Goal: Check status: Check status

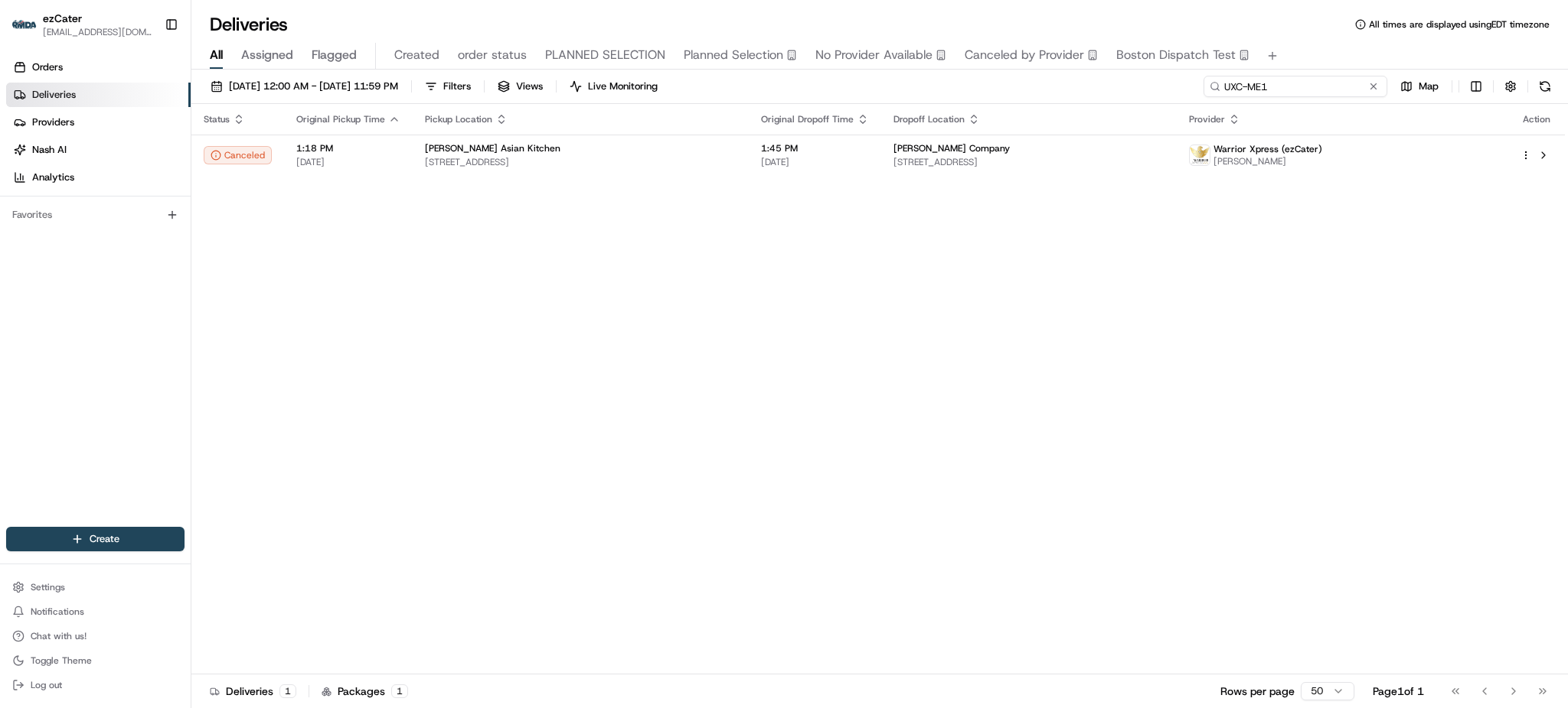
click at [1319, 89] on input "UXC-ME1" at bounding box center [1295, 86] width 184 height 22
paste input "R15Z1U"
click at [1319, 58] on div "All Assigned Flagged Created order status PLANNED SELECTION Planned Selection N…" at bounding box center [879, 56] width 1376 height 26
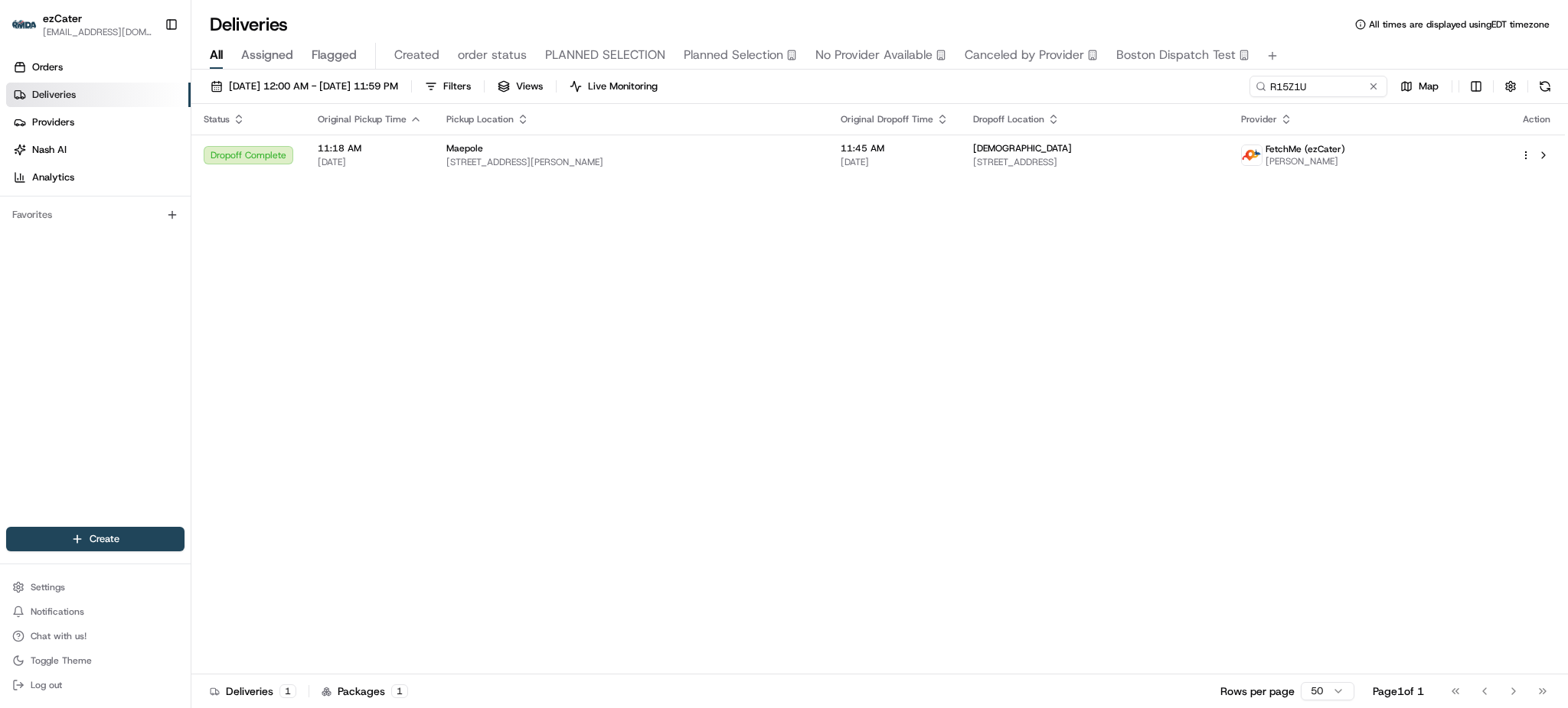
click at [1319, 58] on div "All Assigned Flagged Created order status PLANNED SELECTION Planned Selection N…" at bounding box center [879, 56] width 1376 height 26
click at [1087, 147] on div "[DEMOGRAPHIC_DATA]" at bounding box center [1094, 147] width 243 height 12
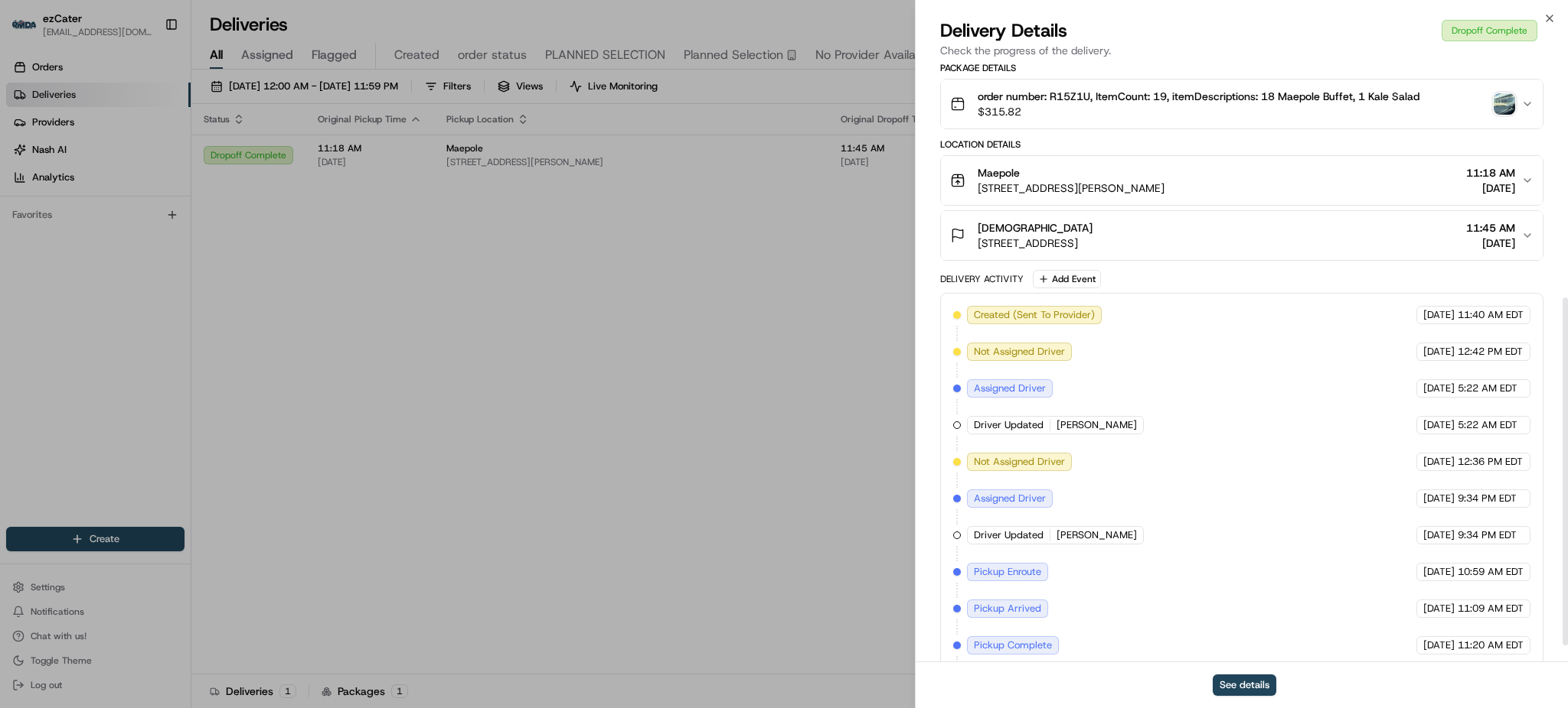
scroll to position [430, 0]
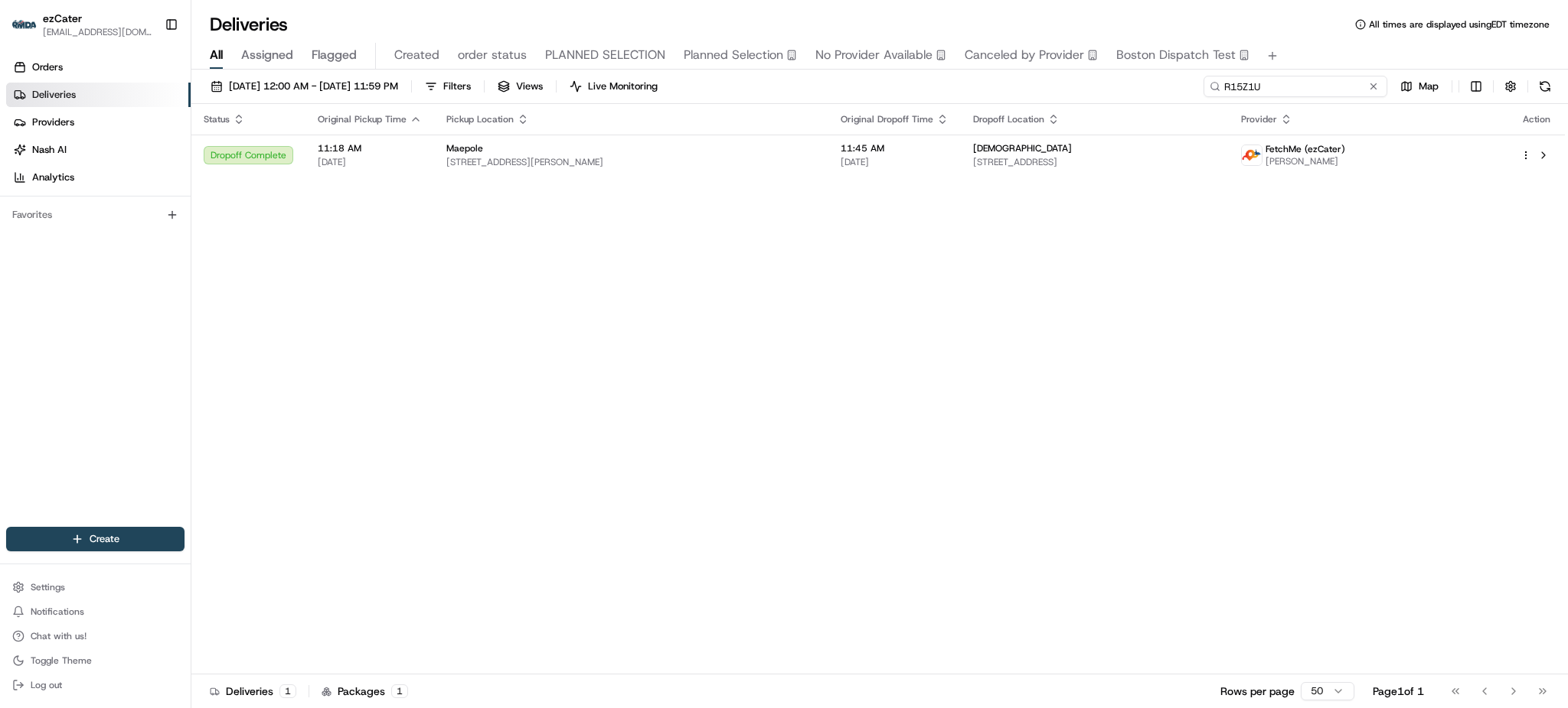
click at [1289, 91] on input "R15Z1U" at bounding box center [1295, 86] width 184 height 22
paste input "87E9JK"
click at [1298, 52] on div "All Assigned Flagged Created order status PLANNED SELECTION Planned Selection N…" at bounding box center [879, 56] width 1376 height 26
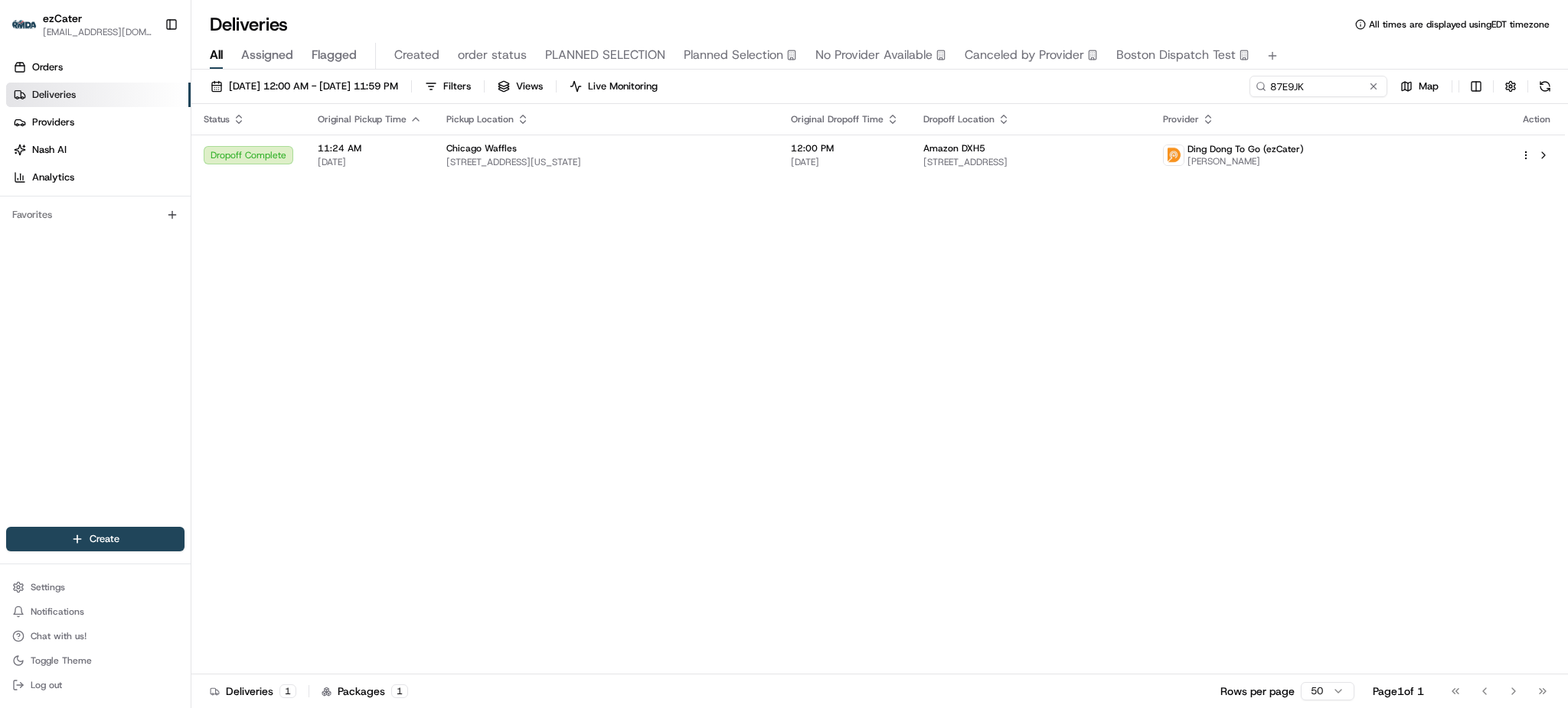
click at [934, 183] on div "Status Original Pickup Time Pickup Location Original Dropoff Time Dropoff Locat…" at bounding box center [878, 389] width 1373 height 571
click at [931, 164] on span "[STREET_ADDRESS]" at bounding box center [1031, 161] width 215 height 12
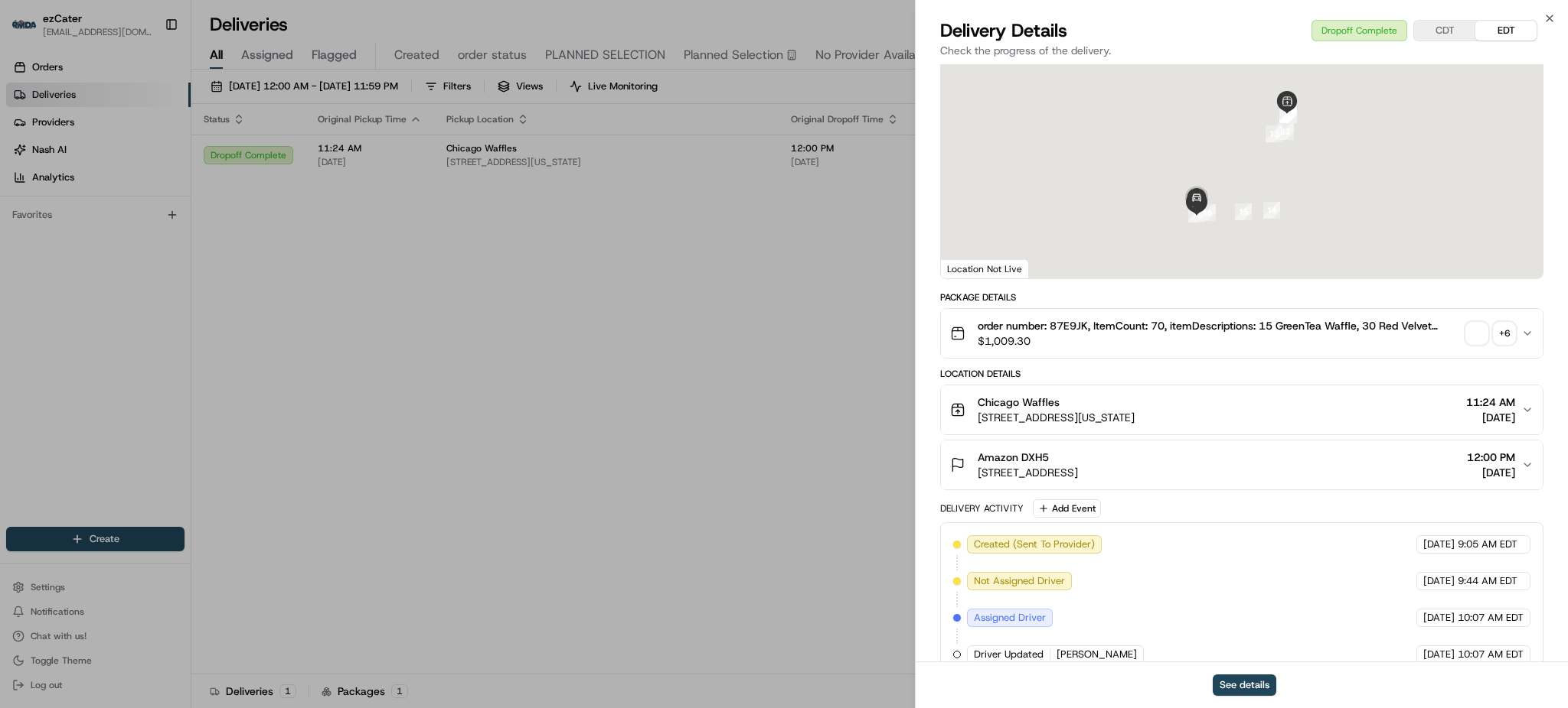
scroll to position [319, 0]
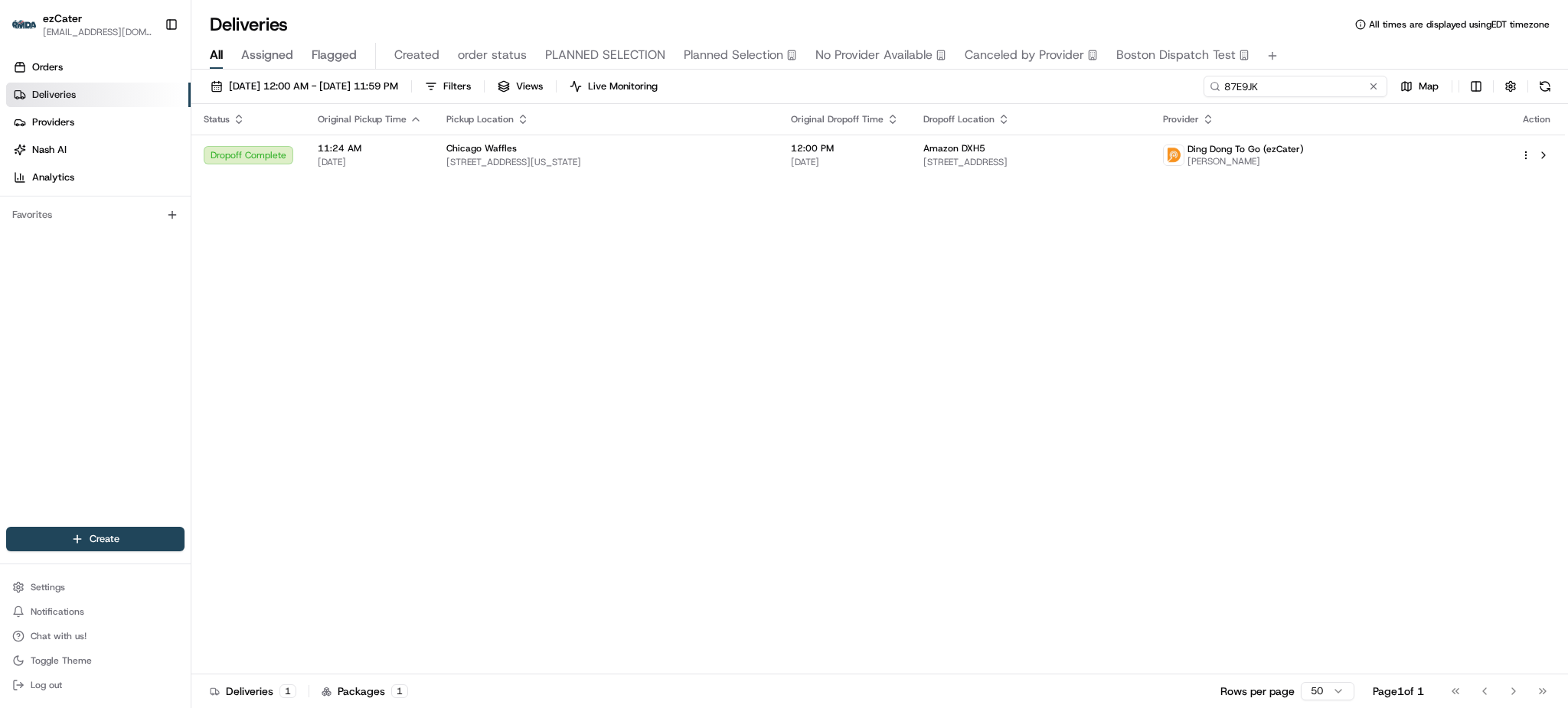
click at [1313, 92] on input "87E9JK" at bounding box center [1295, 86] width 184 height 22
paste input "TPGTP5"
click at [1101, 178] on div "Status Original Pickup Time Pickup Location Original Dropoff Time Dropoff Locat…" at bounding box center [878, 389] width 1373 height 571
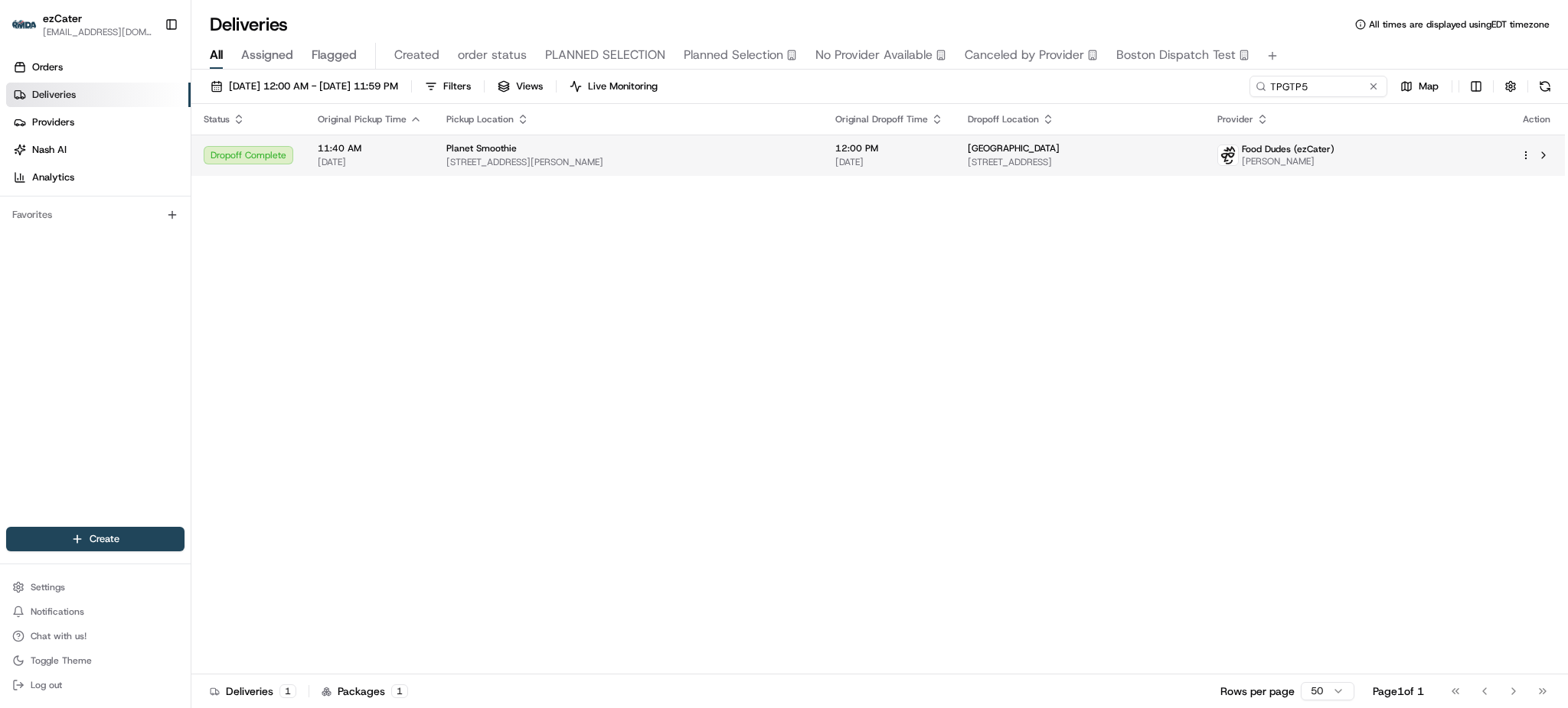
click at [1101, 164] on span "[STREET_ADDRESS]" at bounding box center [1080, 161] width 225 height 12
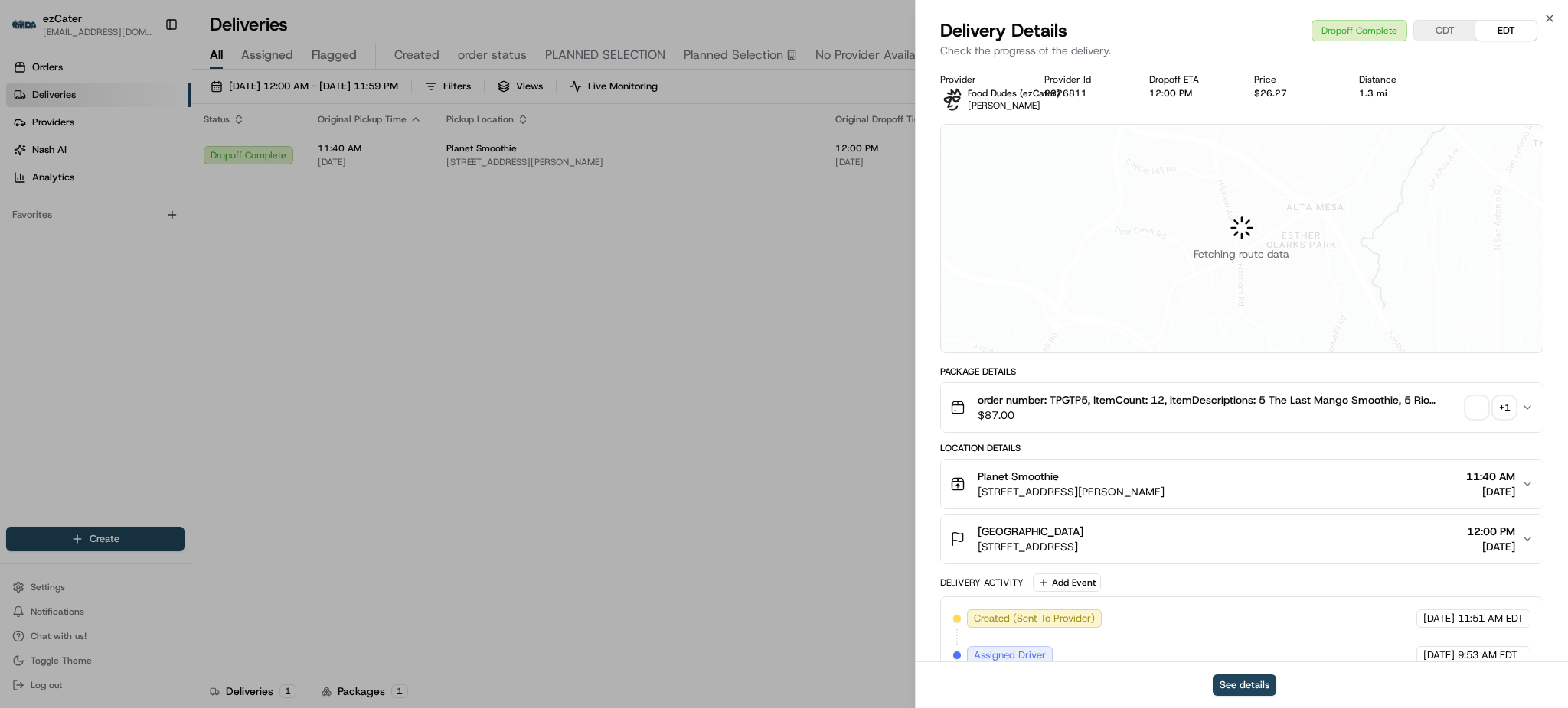
scroll to position [283, 0]
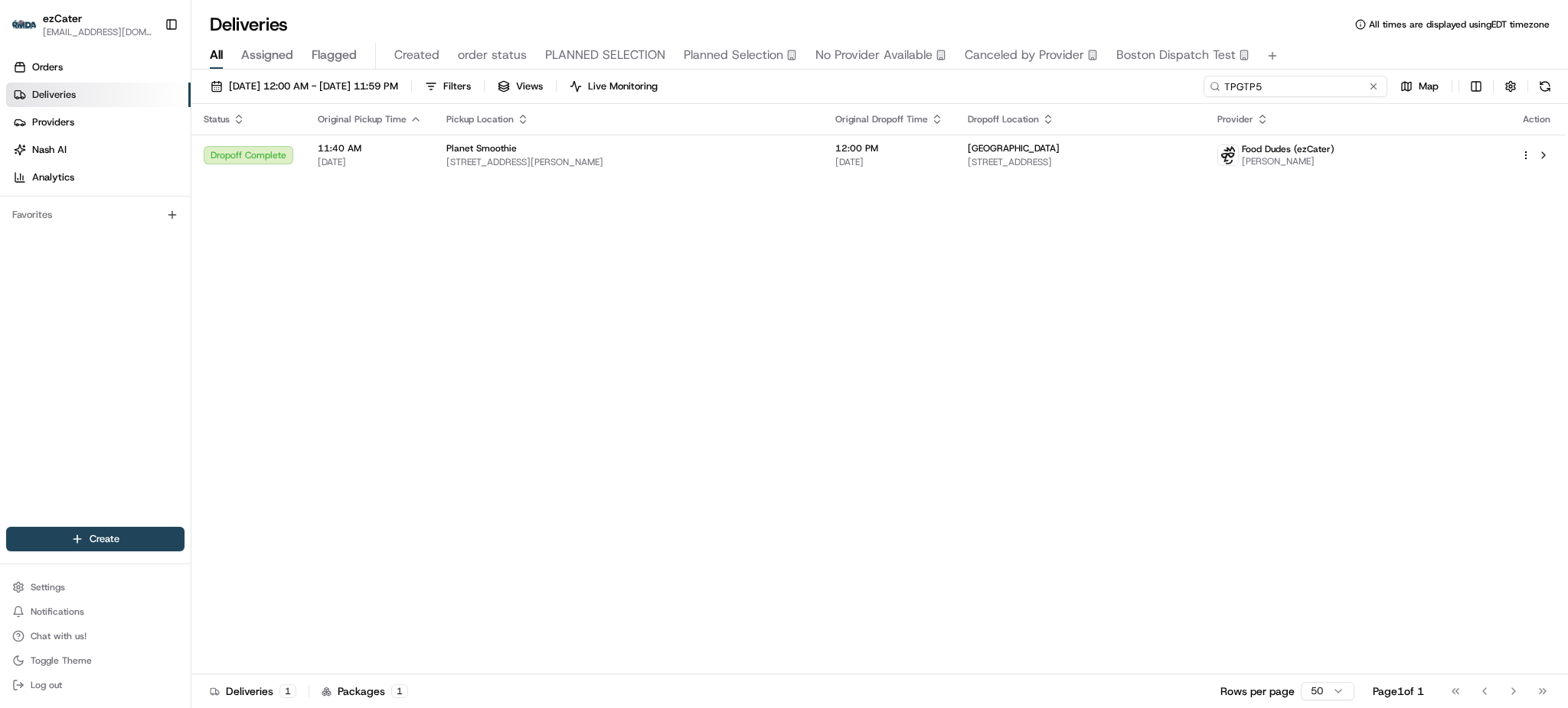
click at [1307, 86] on input "TPGTP5" at bounding box center [1295, 86] width 184 height 22
paste input "AUWJ69"
click at [1305, 59] on div "All Assigned Flagged Created order status PLANNED SELECTION Planned Selection N…" at bounding box center [879, 56] width 1376 height 26
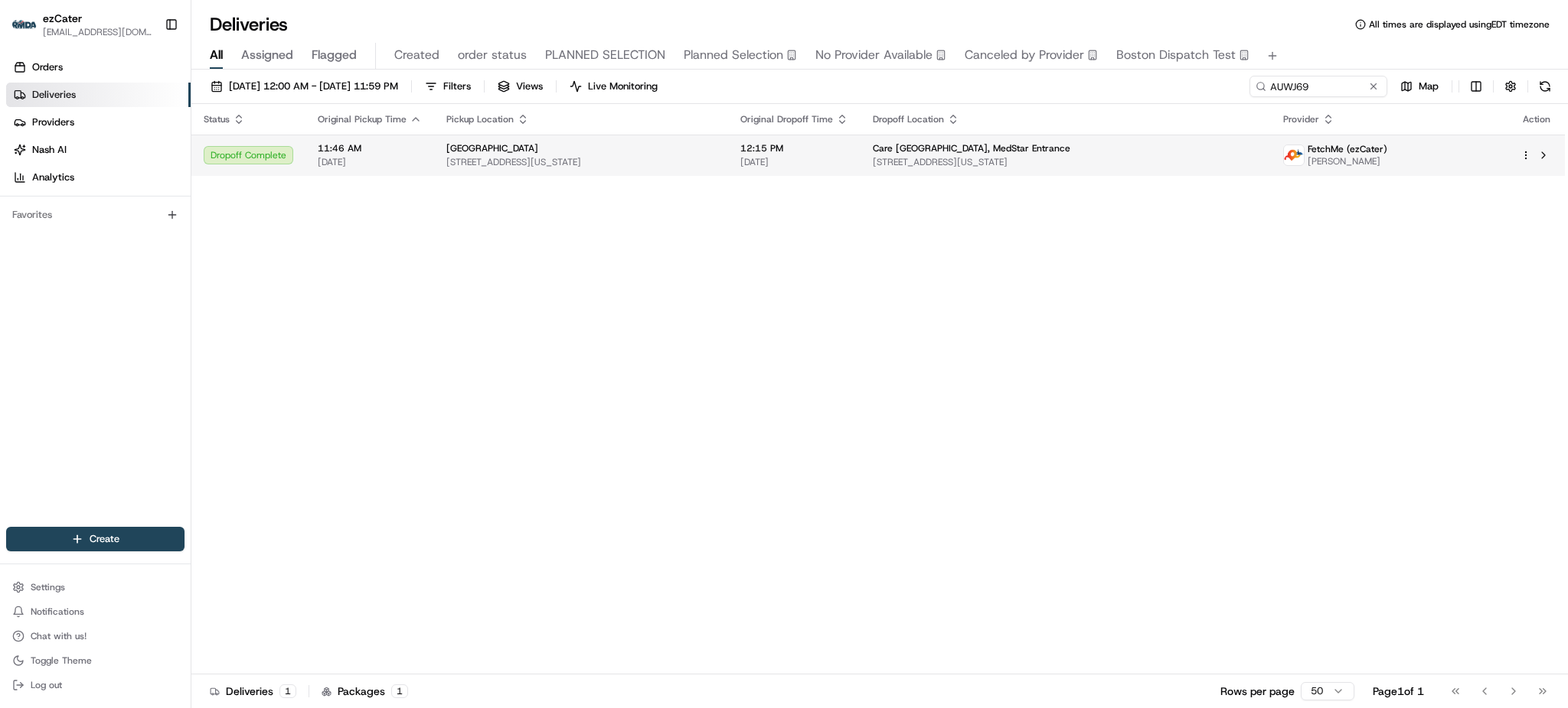
click at [972, 147] on span "Care [GEOGRAPHIC_DATA], MedStar Entrance" at bounding box center [971, 147] width 198 height 12
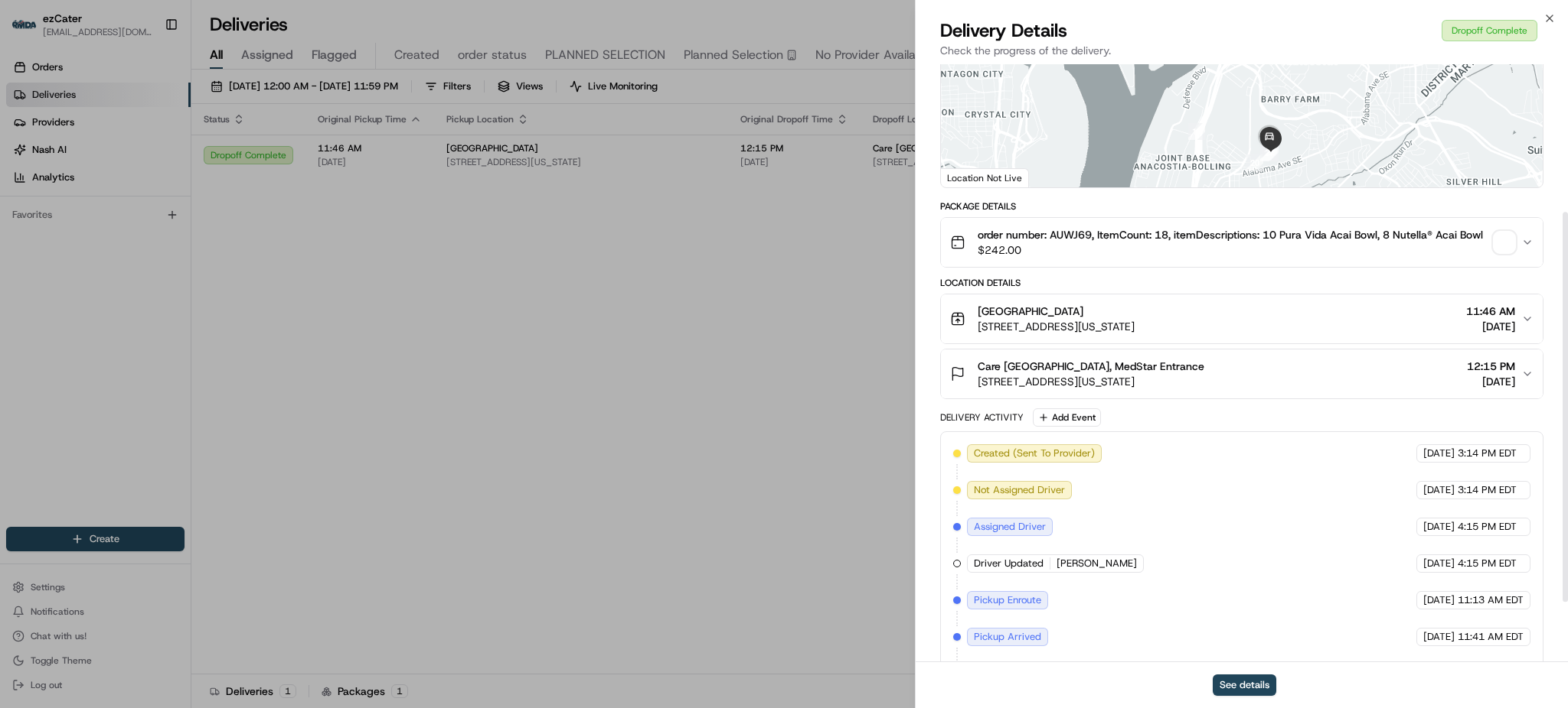
scroll to position [319, 0]
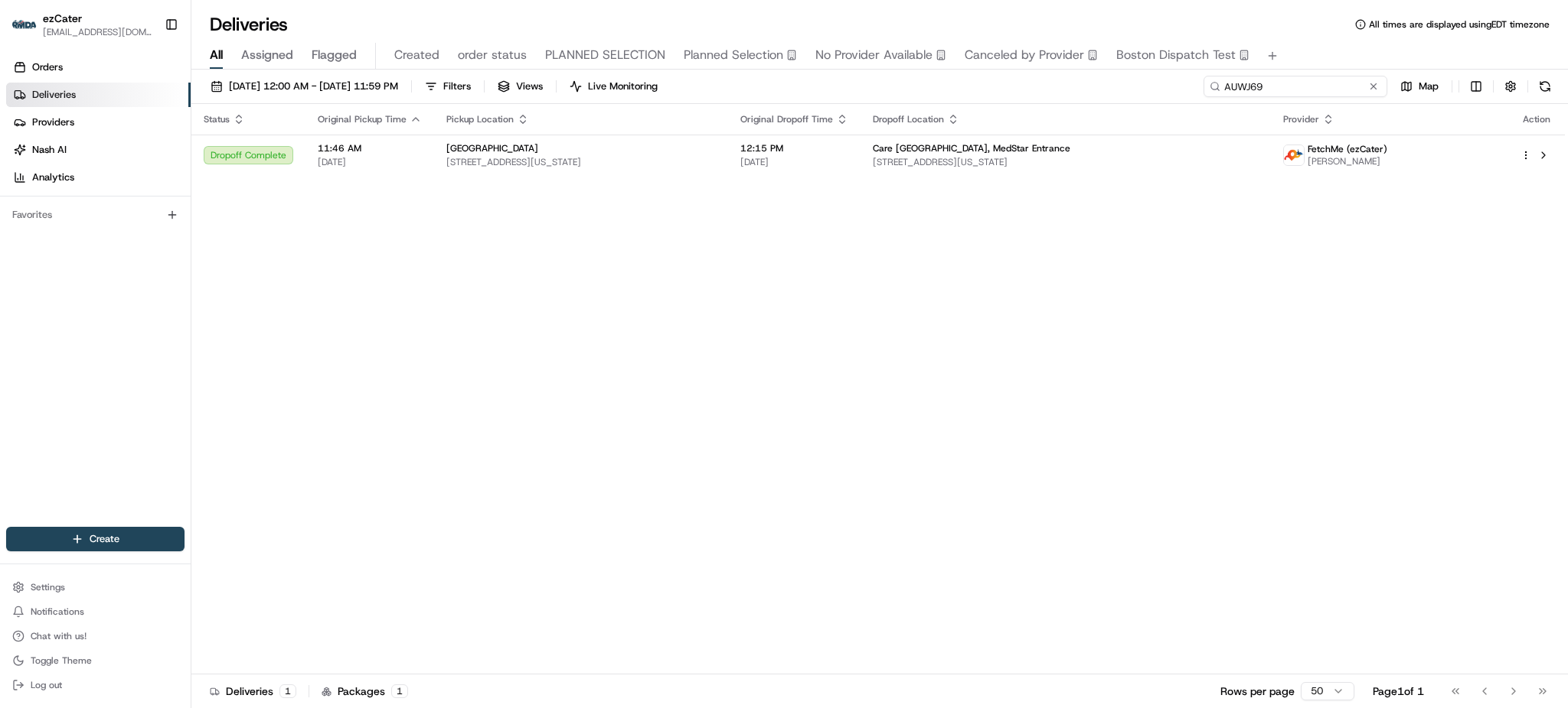
click at [1320, 91] on input "AUWJ69" at bounding box center [1295, 86] width 184 height 22
paste input "JM9YJ"
click at [1302, 56] on div "All Assigned Flagged Created order status PLANNED SELECTION Planned Selection N…" at bounding box center [879, 56] width 1376 height 26
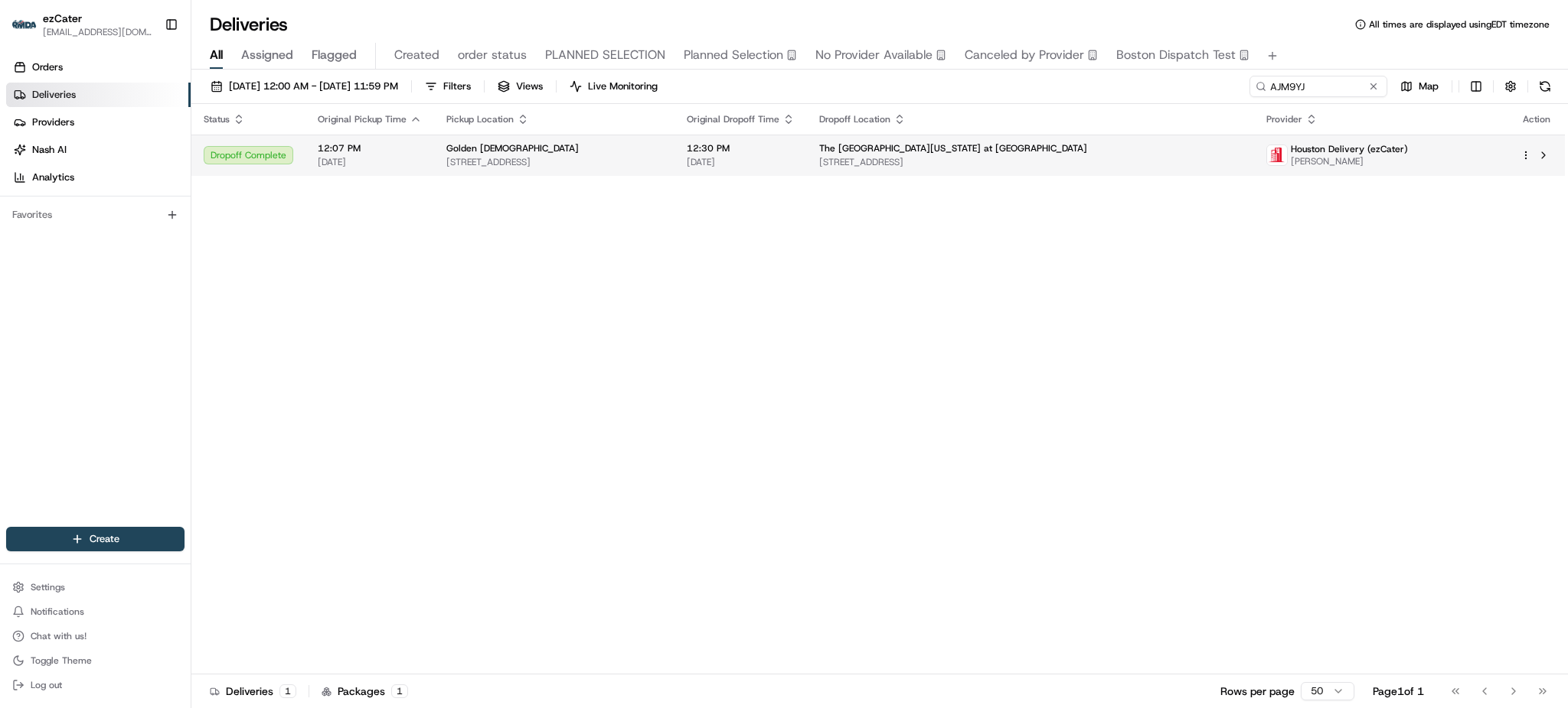
click at [998, 141] on td "The [GEOGRAPHIC_DATA][US_STATE] at [GEOGRAPHIC_DATA][STREET_ADDRESS][GEOGRAPHIC…" at bounding box center [1030, 155] width 447 height 41
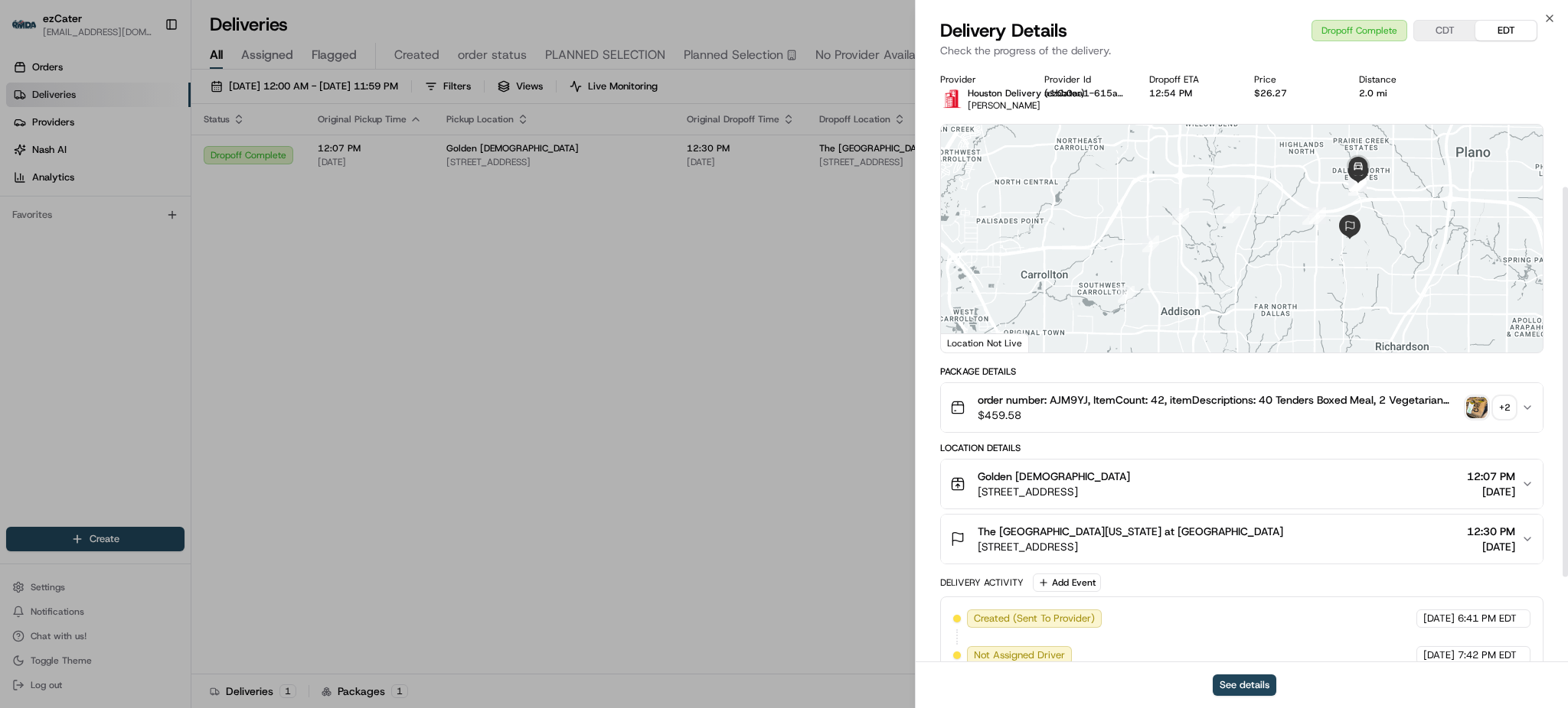
scroll to position [319, 0]
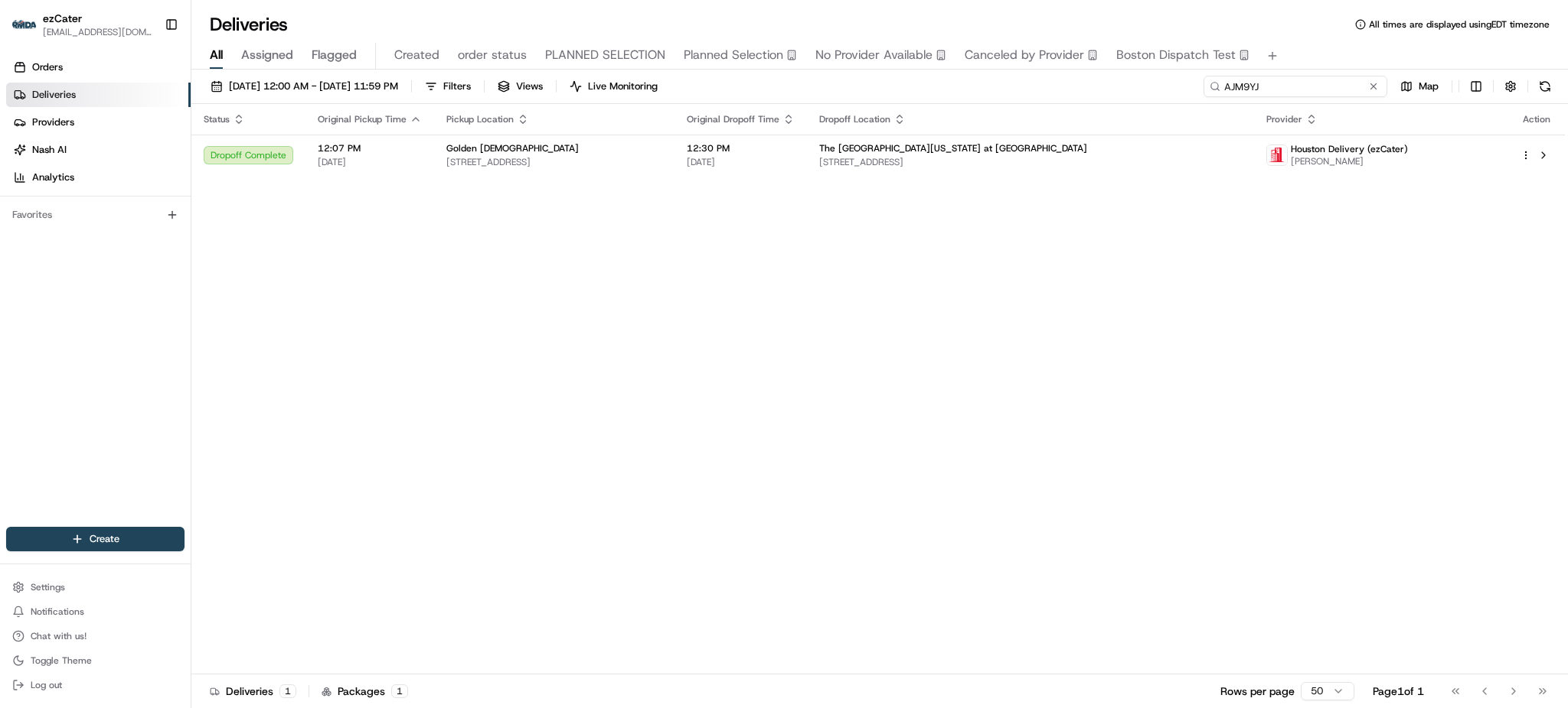
click at [1332, 95] on input "AJM9YJ" at bounding box center [1295, 86] width 184 height 22
paste input "XZ-JME"
click at [1318, 46] on div "All Assigned Flagged Created order status PLANNED SELECTION Planned Selection N…" at bounding box center [879, 56] width 1376 height 26
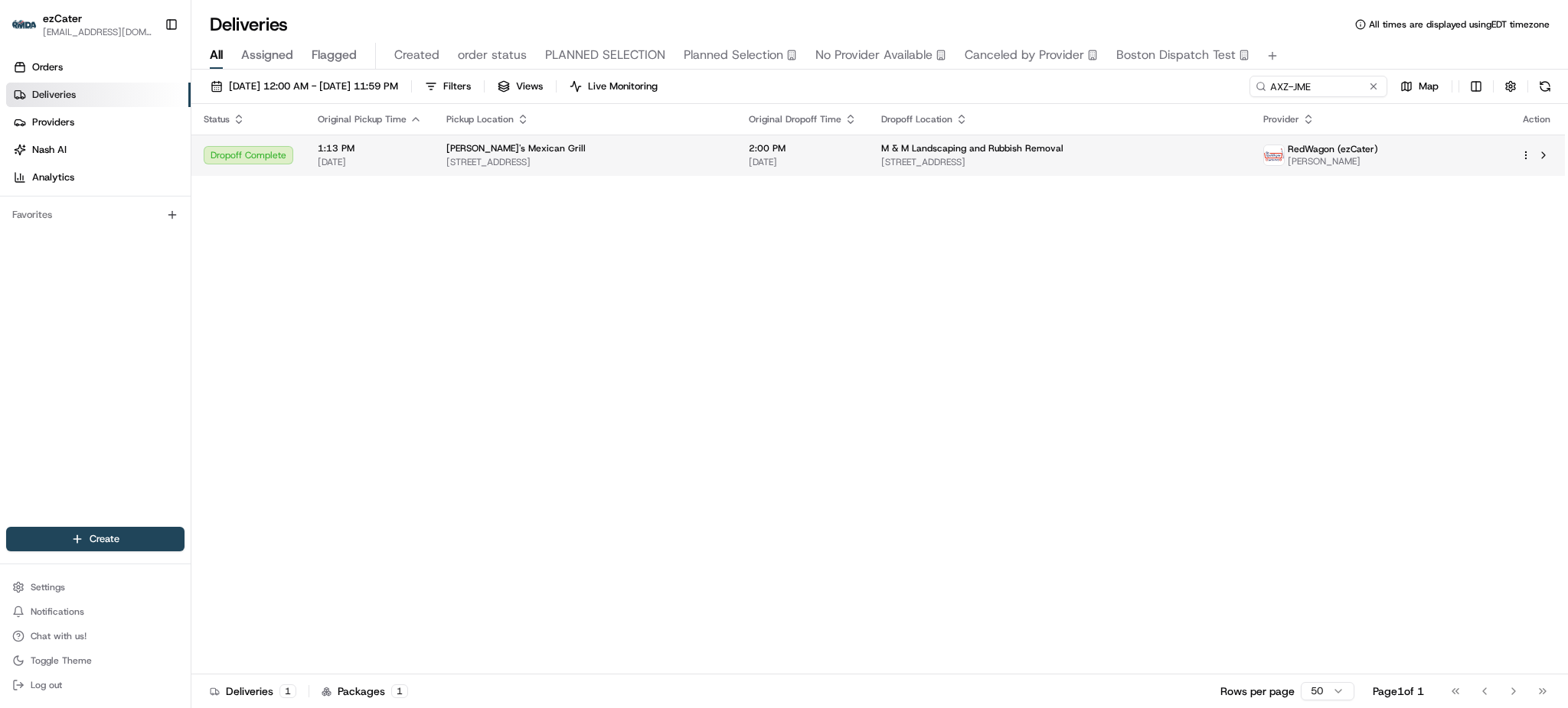
click at [1026, 147] on span "M & M Landscaping and Rubbish Removal" at bounding box center [972, 147] width 182 height 12
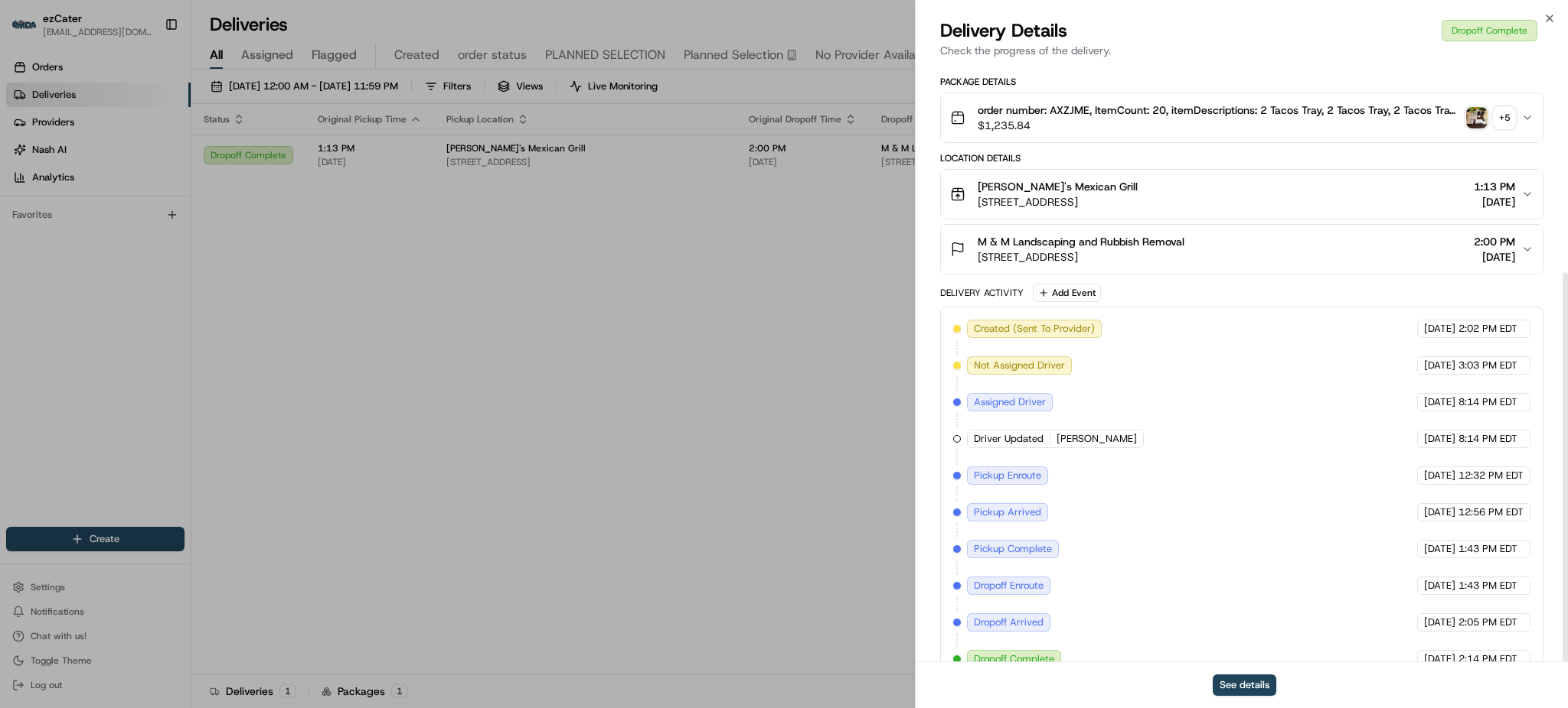
scroll to position [319, 0]
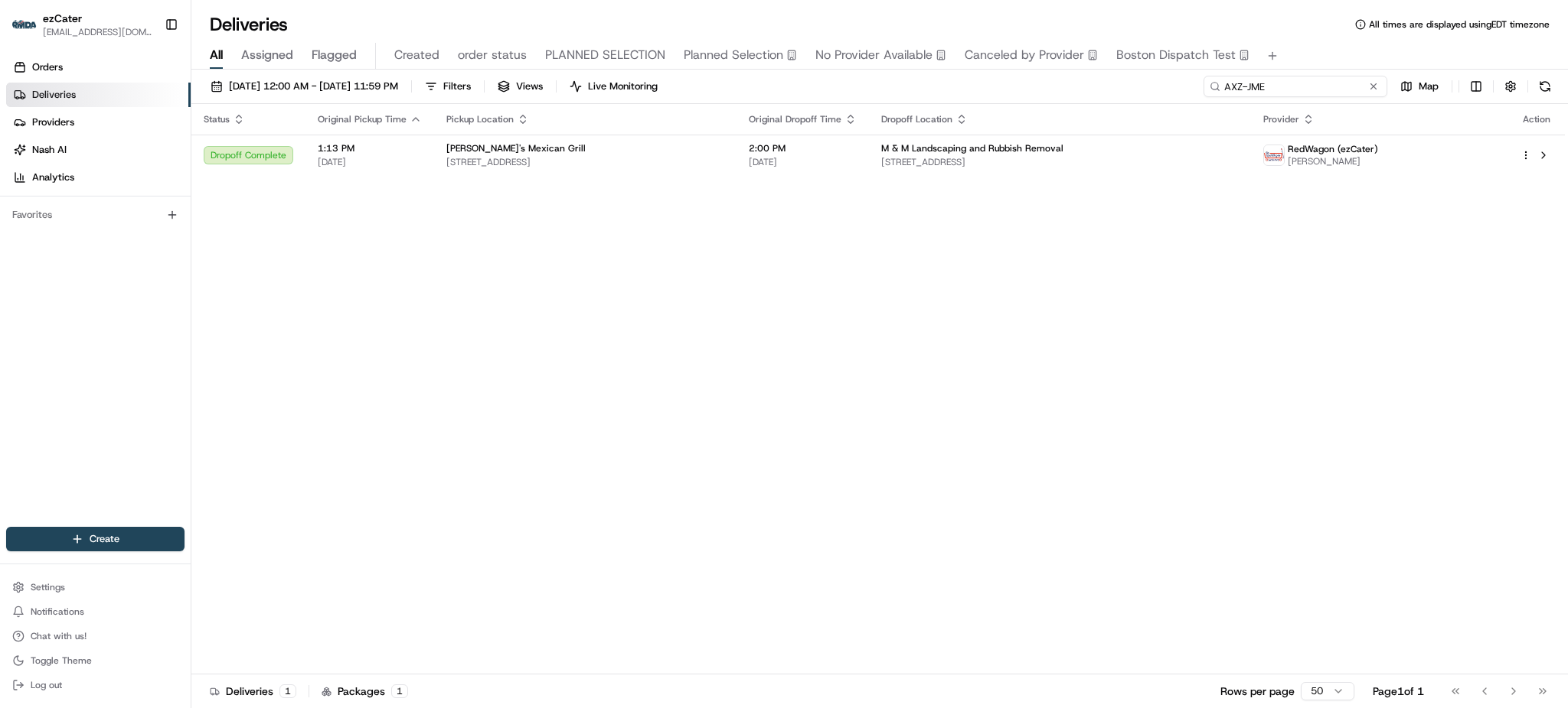
click at [1327, 82] on input "AXZ-JME" at bounding box center [1295, 86] width 184 height 22
paste input "TQUT75"
click at [1307, 63] on div "All Assigned Flagged Created order status PLANNED SELECTION Planned Selection N…" at bounding box center [879, 56] width 1376 height 26
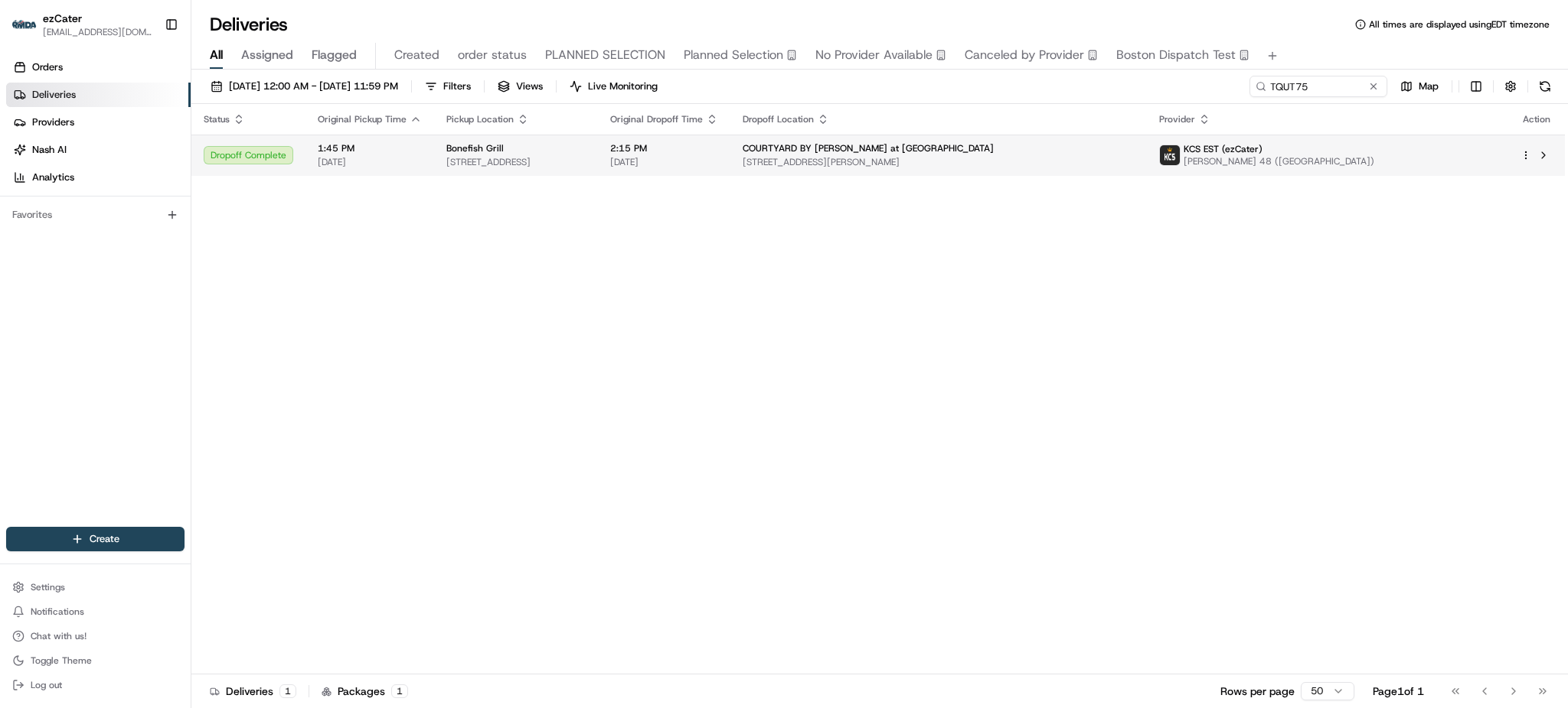
click at [982, 163] on span "[STREET_ADDRESS][PERSON_NAME]" at bounding box center [938, 161] width 392 height 12
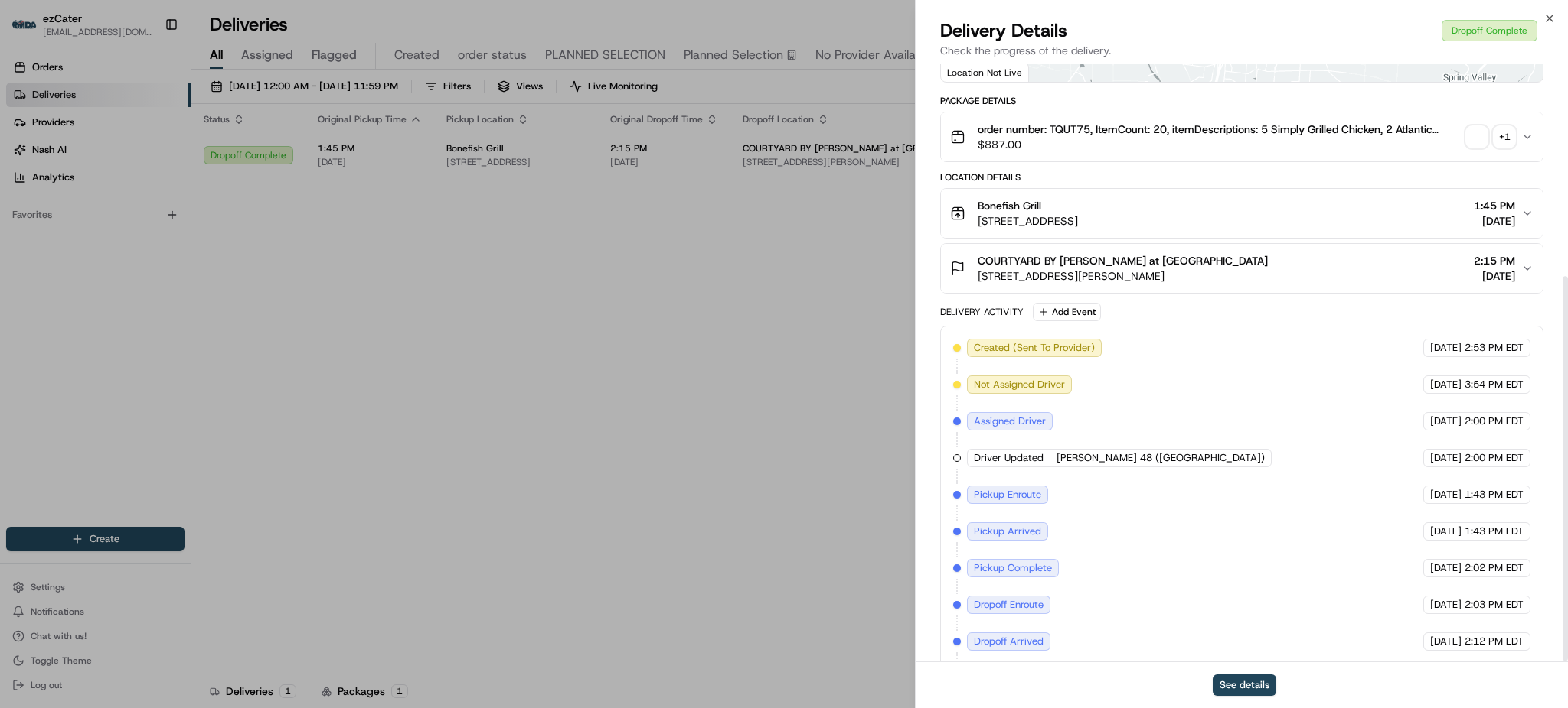
scroll to position [332, 0]
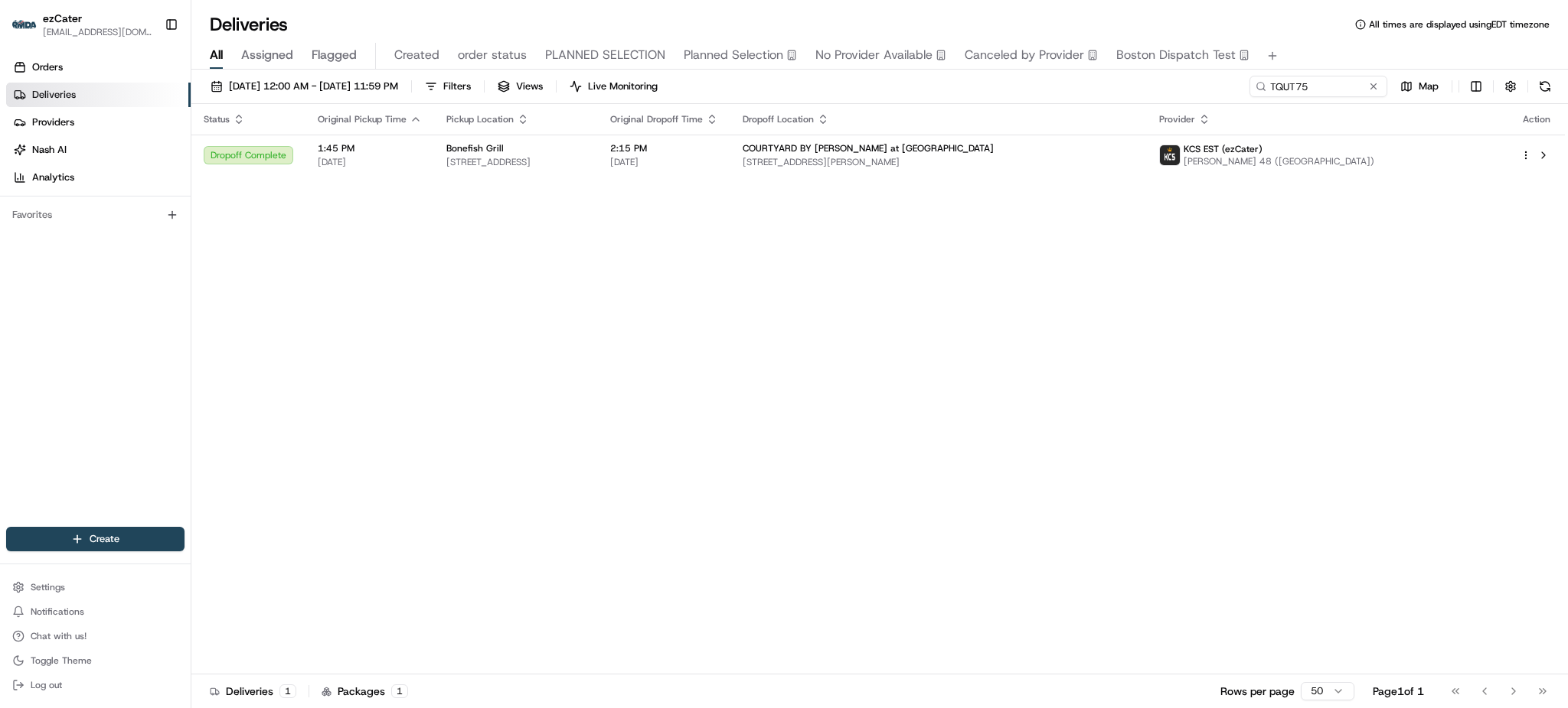
click at [1343, 75] on div "[DATE] 12:00 AM - [DATE] 11:59 PM Filters Views Live Monitoring TQUT75 Map Stat…" at bounding box center [879, 389] width 1376 height 642
click at [1343, 79] on input "TQUT75" at bounding box center [1295, 86] width 184 height 22
paste input "Q5Q1C8"
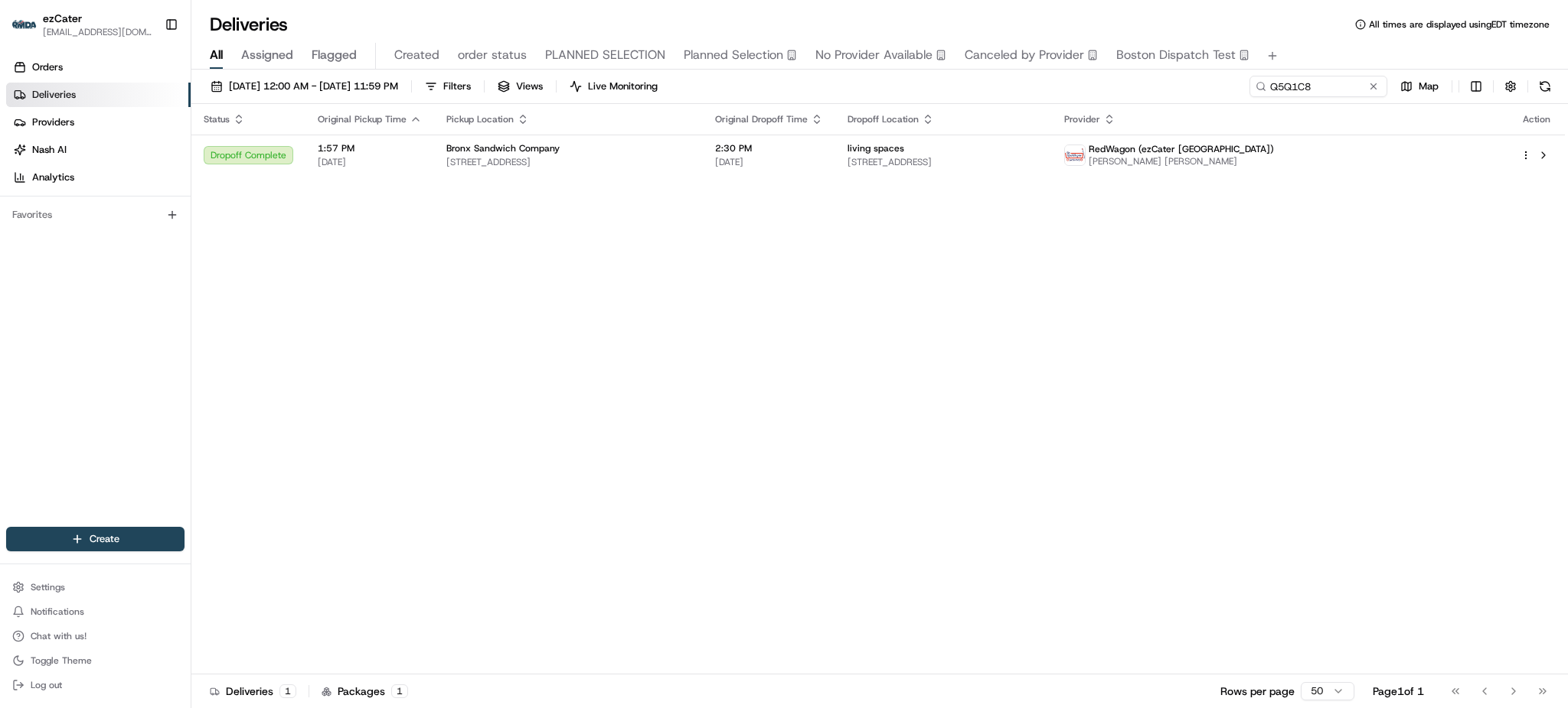
click at [1052, 127] on th "Dropoff Location" at bounding box center [943, 119] width 217 height 31
click at [1040, 151] on div "living spaces" at bounding box center [943, 147] width 192 height 12
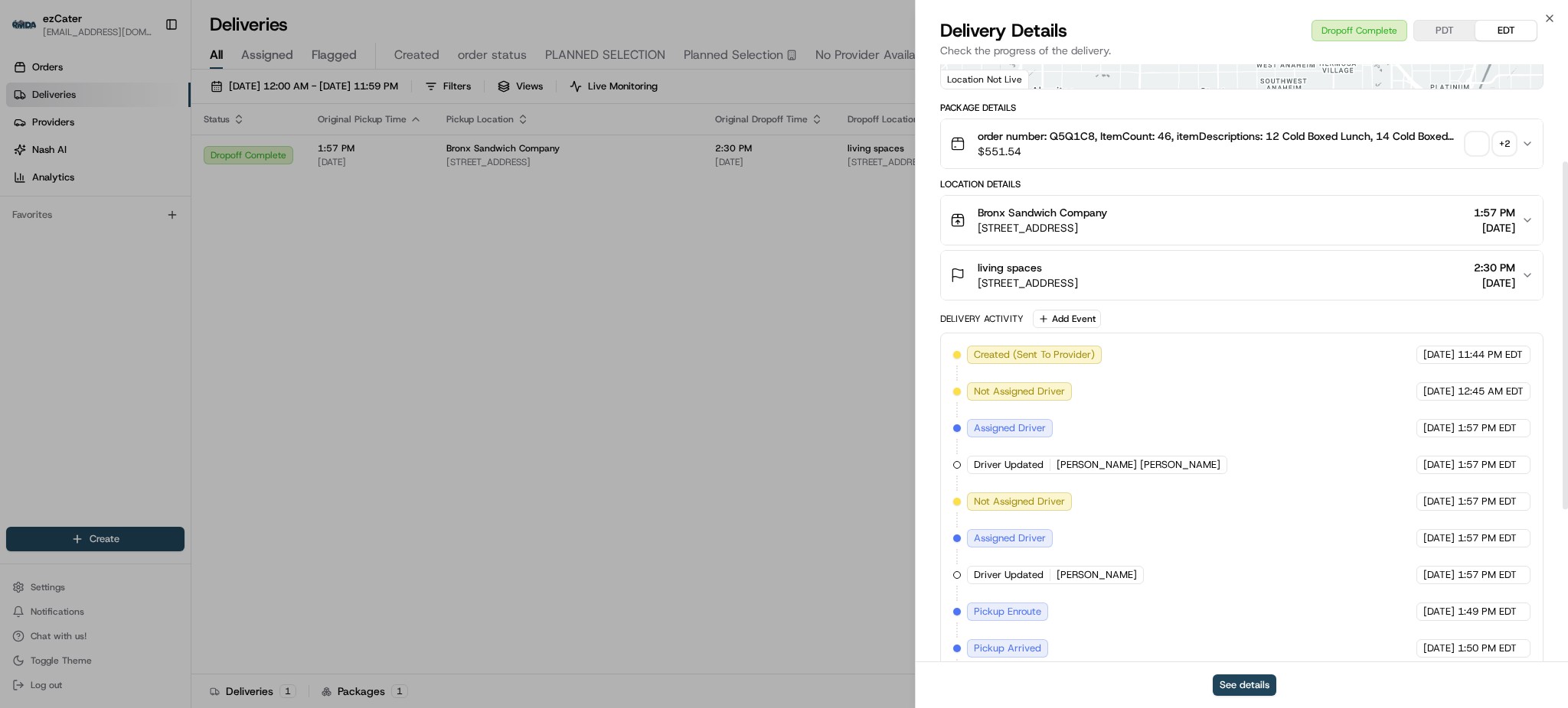
scroll to position [430, 0]
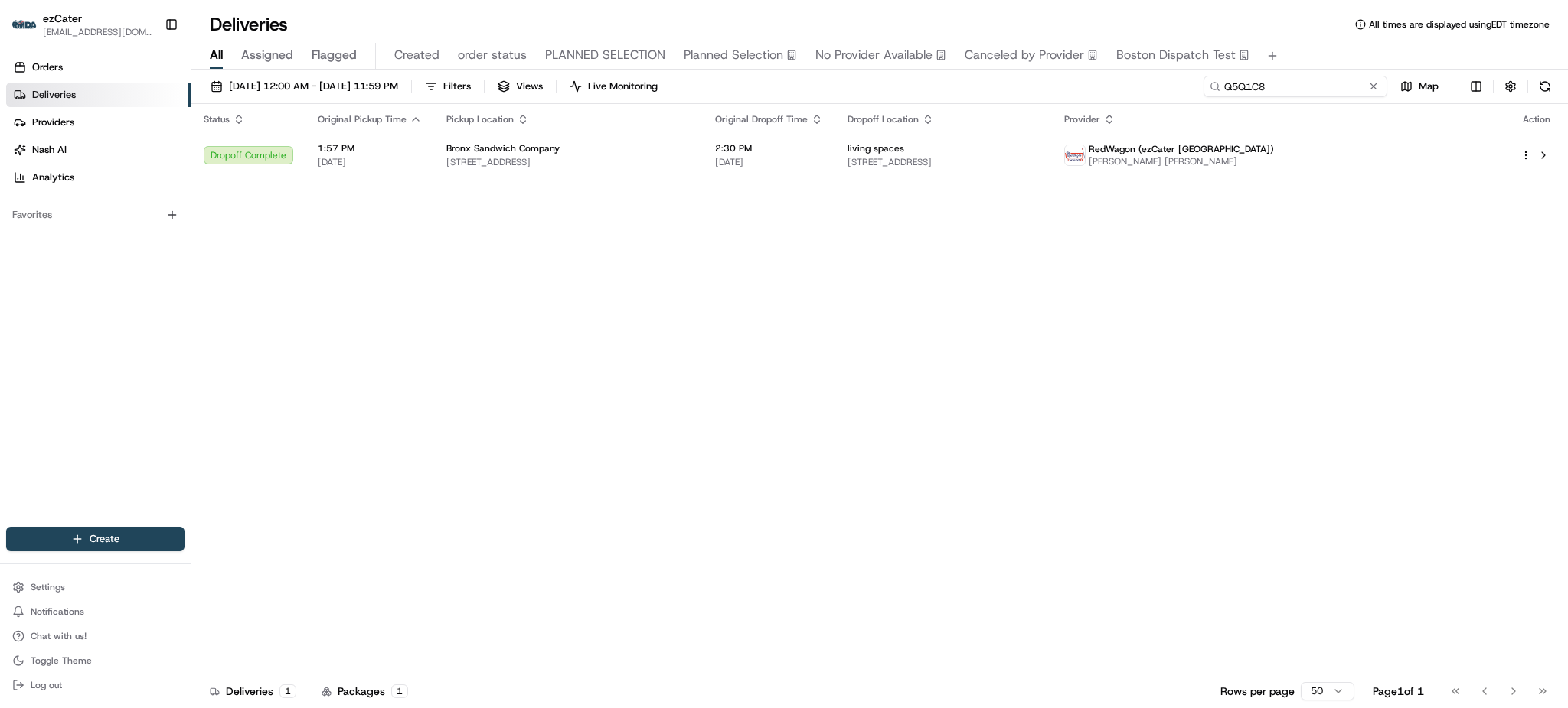
click at [1313, 94] on input "Q5Q1C8" at bounding box center [1295, 86] width 184 height 22
paste input "FKTF79"
type input "FKTF79"
click at [1324, 56] on div "All Assigned Flagged Created order status PLANNED SELECTION Planned Selection N…" at bounding box center [879, 56] width 1376 height 26
click at [1068, 102] on div "[DATE] 12:00 AM - [DATE] 11:59 PM Filters Views Live Monitoring FKTF79 Map" at bounding box center [879, 89] width 1376 height 28
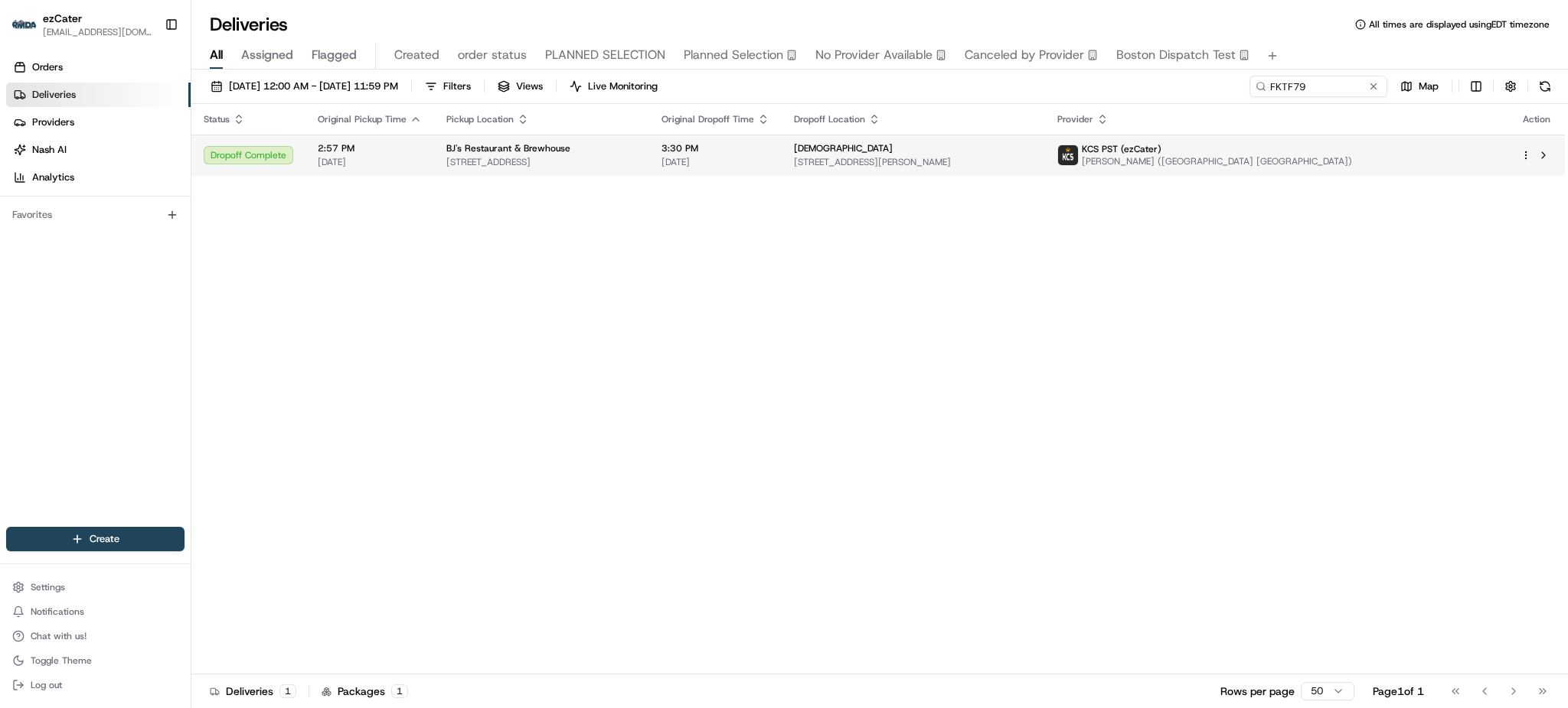
click at [1011, 166] on span "[STREET_ADDRESS][PERSON_NAME]" at bounding box center [913, 161] width 239 height 12
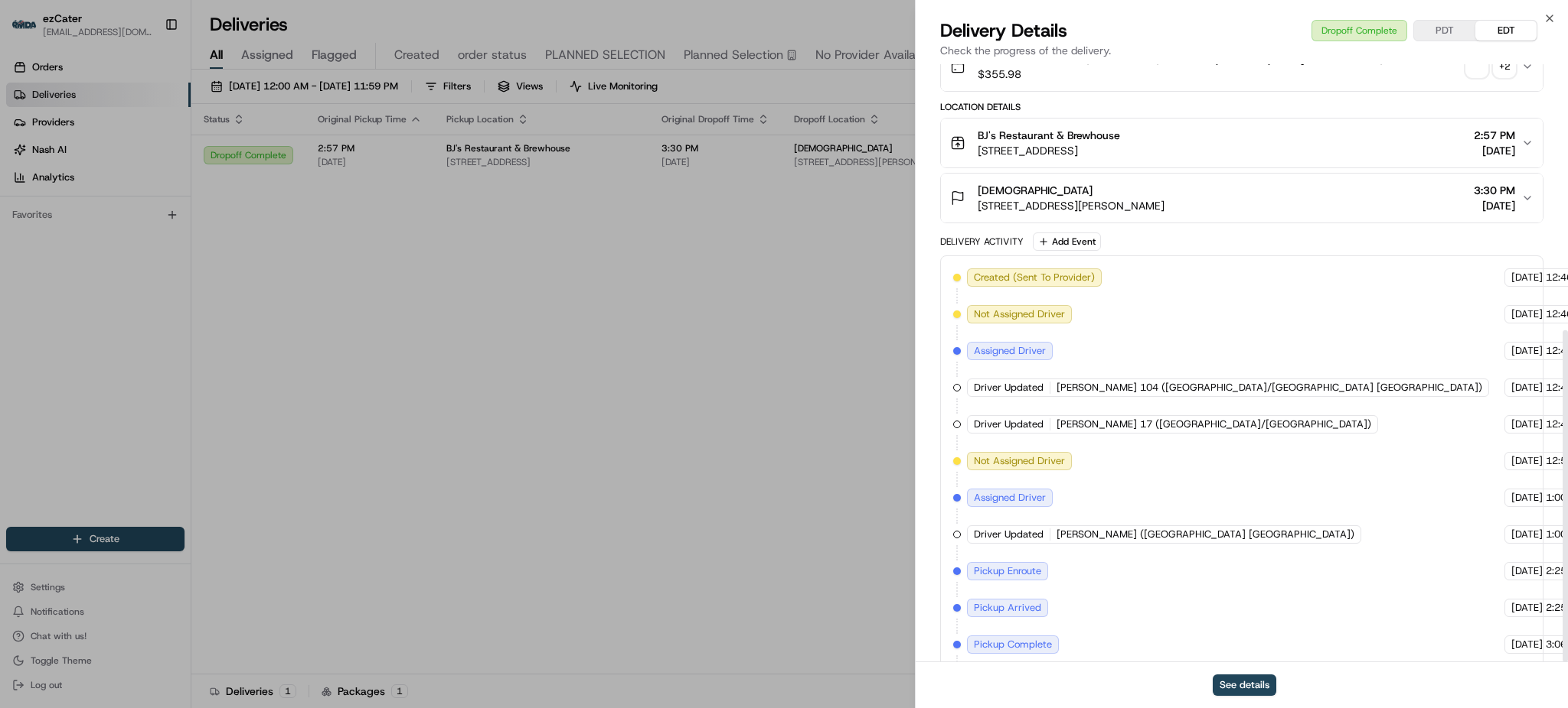
scroll to position [479, 0]
